Goal: Task Accomplishment & Management: Complete application form

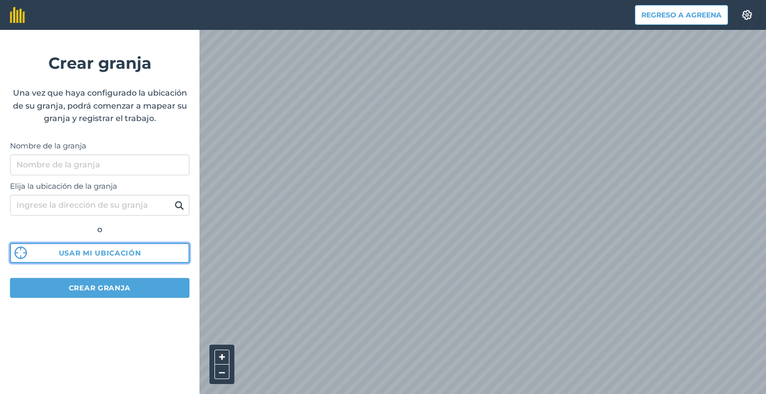
click at [98, 251] on font "Usar mi ubicación" at bounding box center [100, 253] width 82 height 9
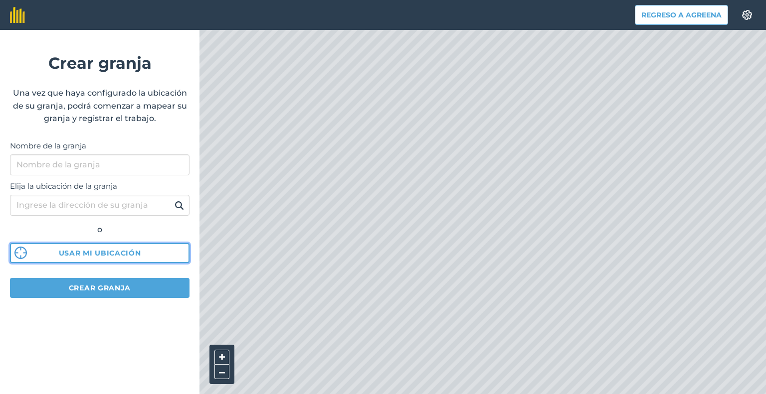
click at [141, 257] on button "Usar mi ubicación" at bounding box center [99, 253] width 179 height 20
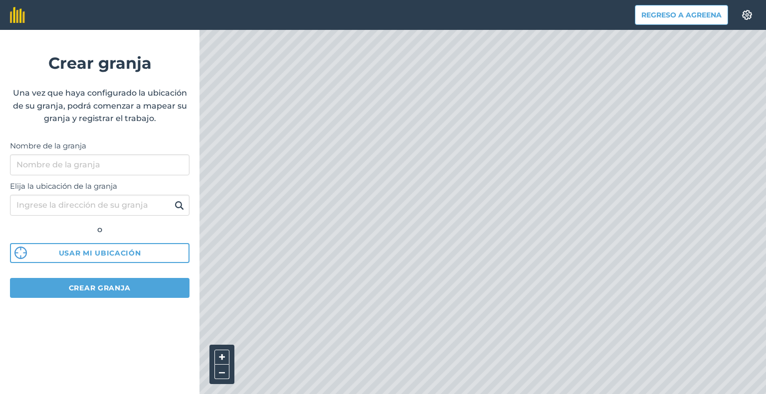
click at [179, 205] on img at bounding box center [178, 205] width 9 height 12
click at [146, 207] on input "Elija la ubicación de la granja" at bounding box center [99, 205] width 179 height 21
type input "pedraza de campos"
click at [171, 199] on button at bounding box center [178, 205] width 15 height 13
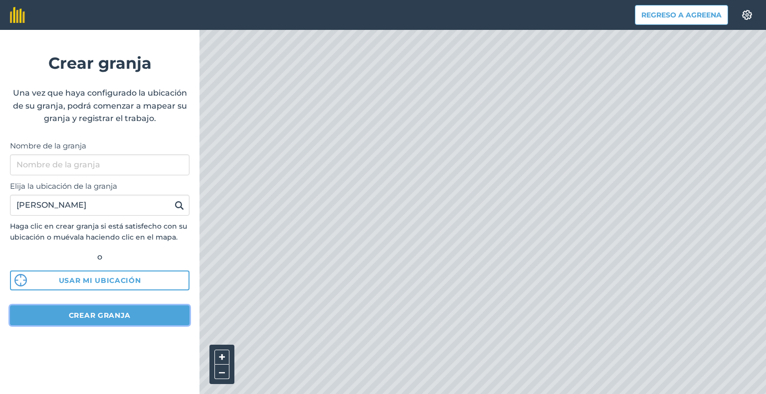
click at [110, 318] on font "Crear granja" at bounding box center [100, 315] width 62 height 9
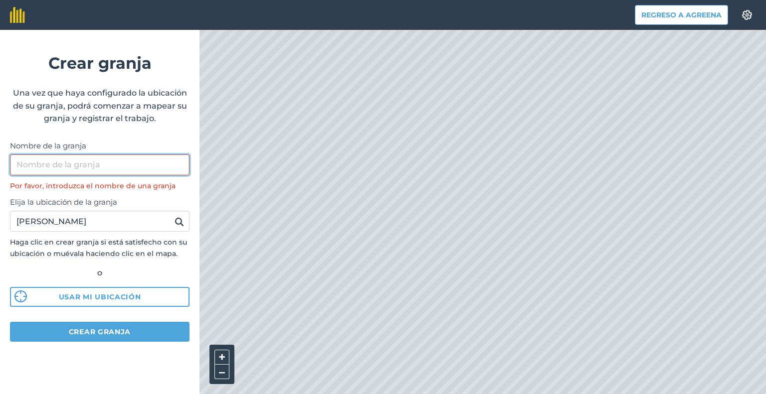
click at [122, 166] on input "Nombre de la granja" at bounding box center [99, 165] width 179 height 21
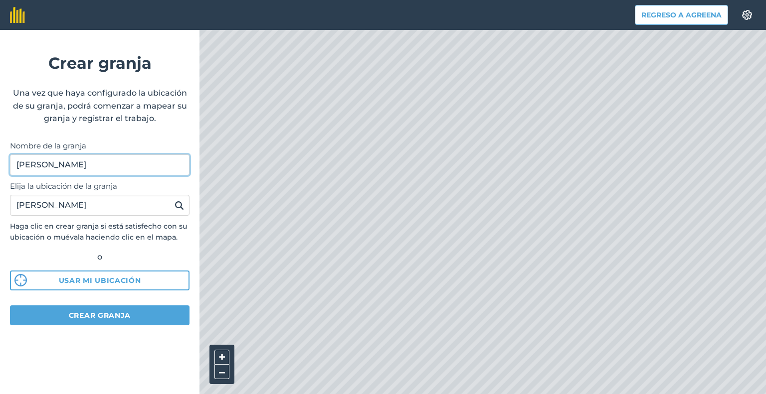
type input "jose"
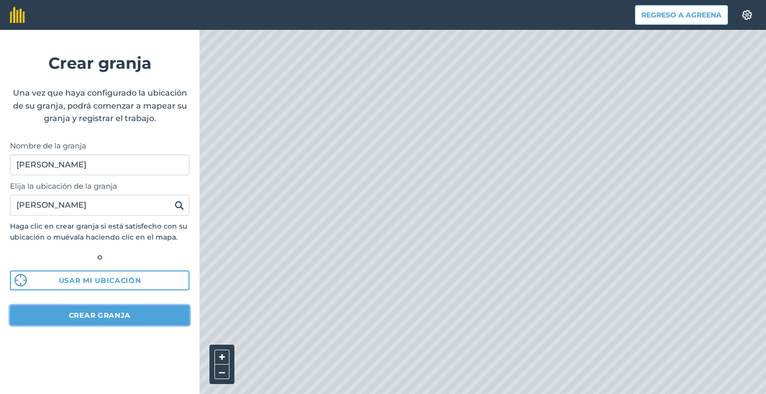
click at [70, 317] on font "Crear granja" at bounding box center [100, 315] width 62 height 9
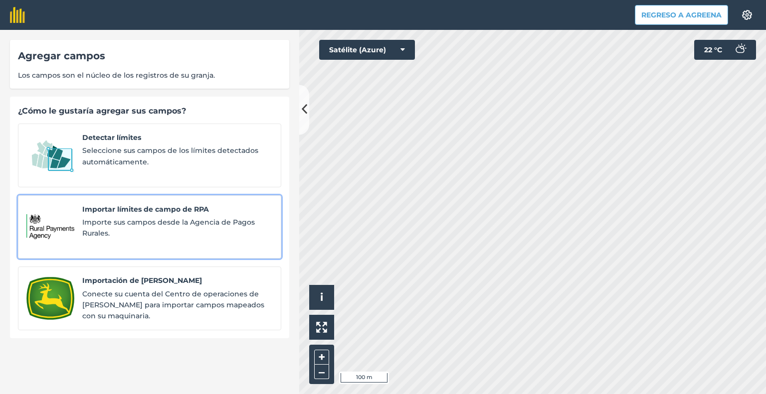
click at [133, 231] on span "Importe sus campos desde la Agencia de Pagos Rurales." at bounding box center [177, 228] width 190 height 22
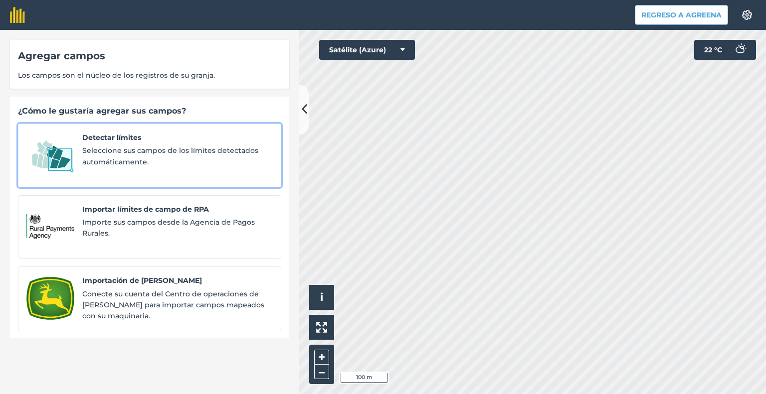
click at [108, 141] on font "Detectar límites" at bounding box center [111, 137] width 59 height 9
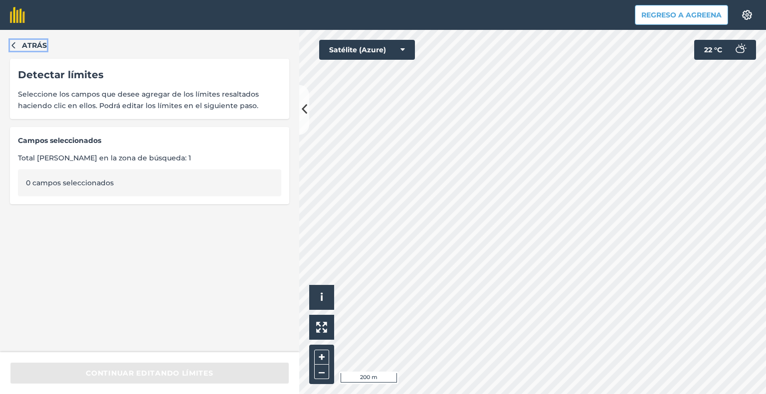
click at [14, 46] on icon "button" at bounding box center [13, 44] width 7 height 7
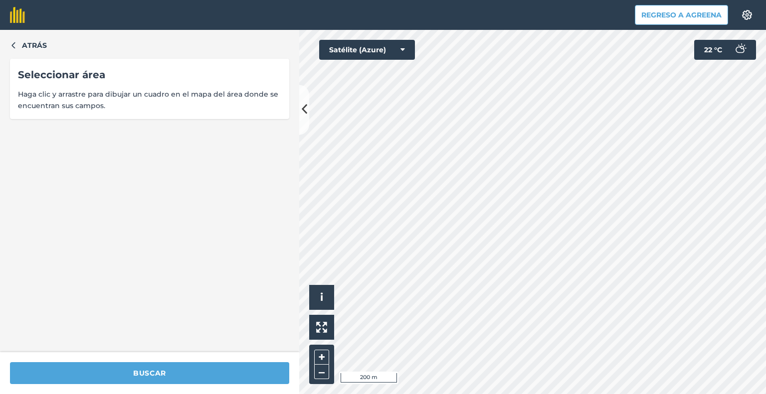
click at [132, 93] on font "Haga clic y arrastre para dibujar un cuadro en el mapa del área donde se encuen…" at bounding box center [148, 100] width 260 height 20
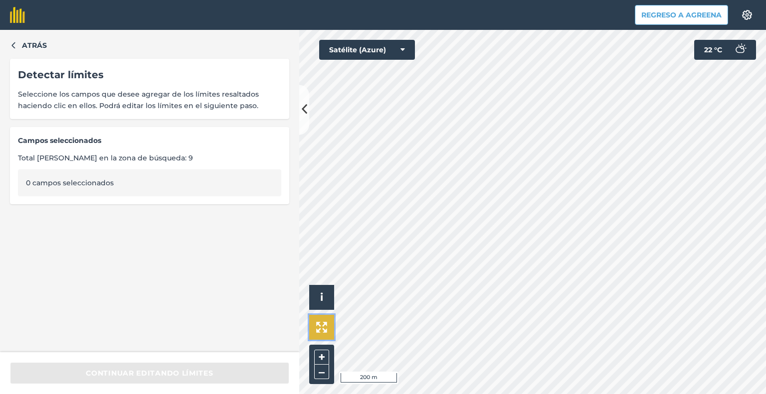
click at [321, 336] on button at bounding box center [321, 327] width 25 height 25
click at [327, 323] on img at bounding box center [321, 327] width 11 height 11
click at [322, 299] on span "i" at bounding box center [321, 297] width 3 height 12
click at [321, 297] on span "›" at bounding box center [321, 298] width 3 height 12
click at [10, 43] on icon "button" at bounding box center [13, 44] width 7 height 7
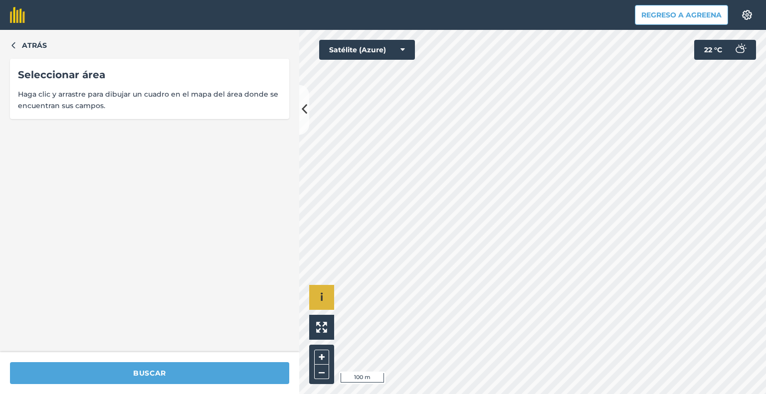
click at [14, 54] on div "Atrás Seleccionar área Haga clic y arrastre para dibujar un cuadro en el mapa d…" at bounding box center [149, 191] width 299 height 323
click at [14, 49] on button "Atrás" at bounding box center [28, 45] width 37 height 11
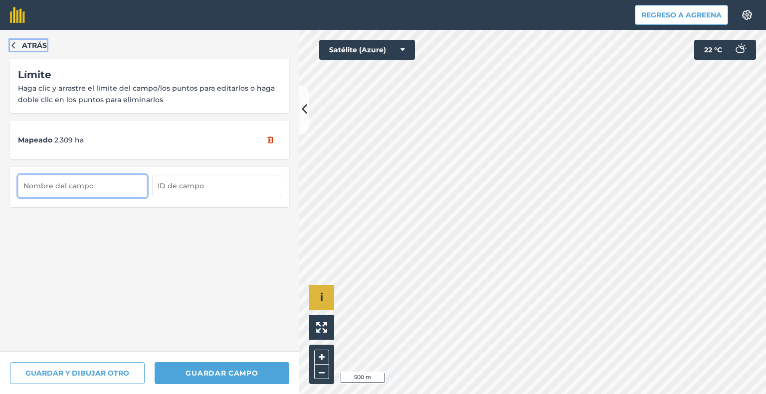
click at [18, 41] on button "Atrás" at bounding box center [28, 45] width 37 height 11
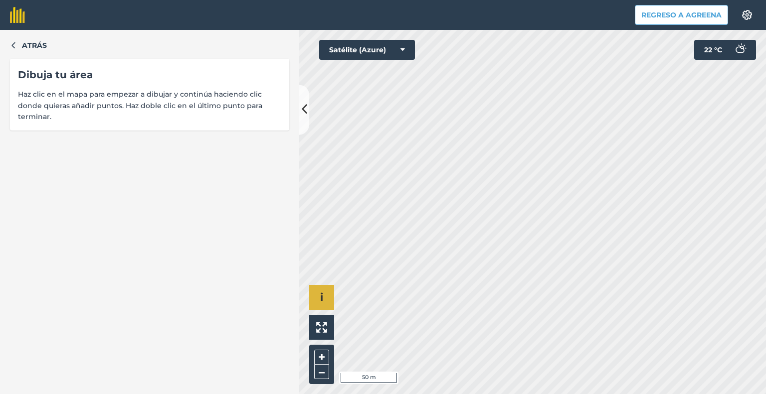
click at [28, 51] on div "Atrás Dibuja tu área Haz clic en el mapa para empezar a dibujar y continúa haci…" at bounding box center [149, 212] width 299 height 364
click at [38, 46] on font "Atrás" at bounding box center [34, 45] width 25 height 9
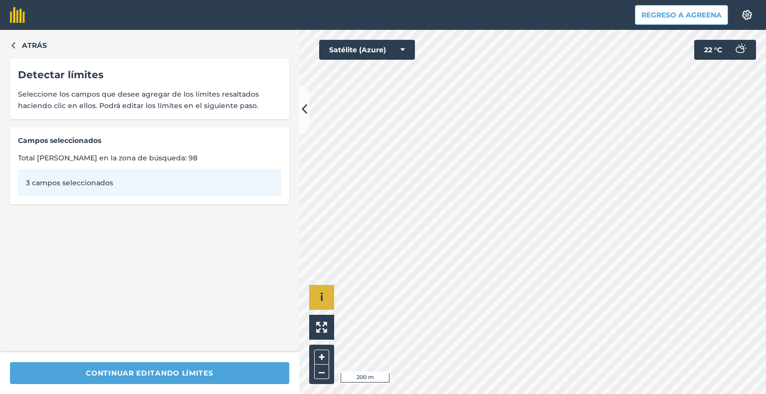
click at [82, 179] on font "3 campos seleccionados" at bounding box center [69, 182] width 87 height 9
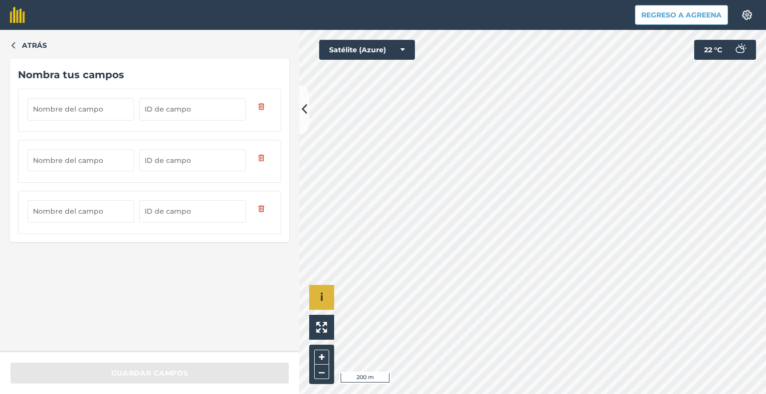
click at [14, 39] on div "Atrás Nombra tus campos" at bounding box center [149, 191] width 299 height 323
click at [18, 46] on button "Atrás" at bounding box center [28, 45] width 37 height 11
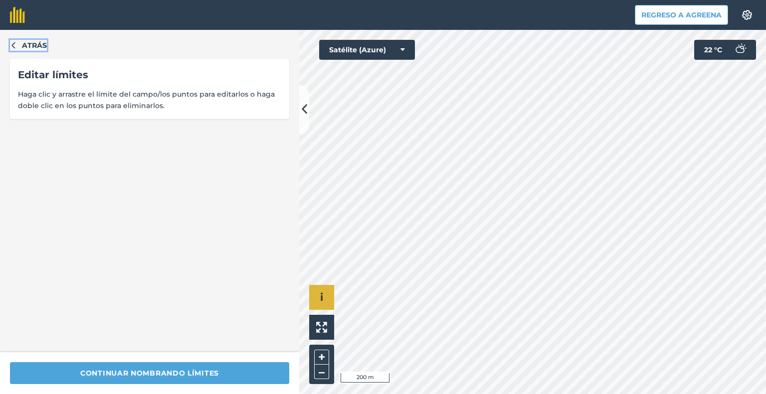
click at [18, 46] on button "Atrás" at bounding box center [28, 45] width 37 height 11
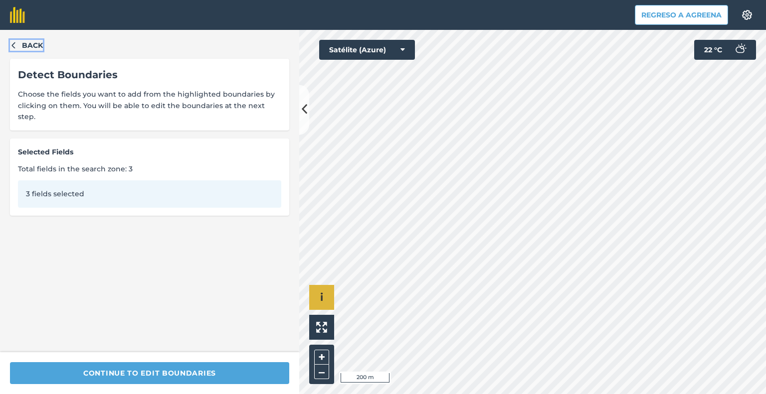
click at [18, 46] on button "Back" at bounding box center [26, 45] width 33 height 11
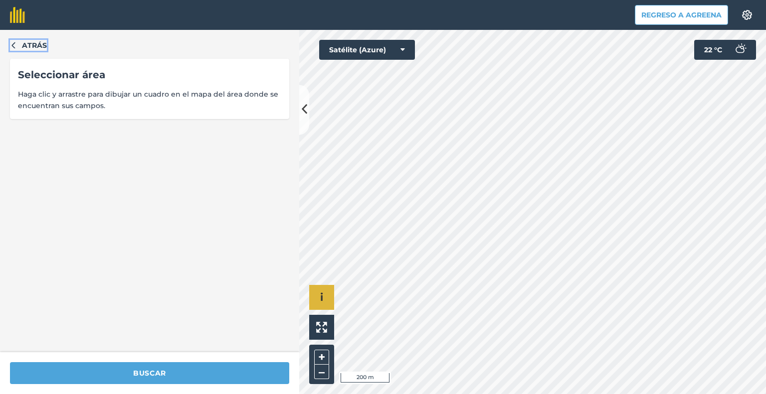
click at [16, 45] on icon "button" at bounding box center [13, 44] width 7 height 7
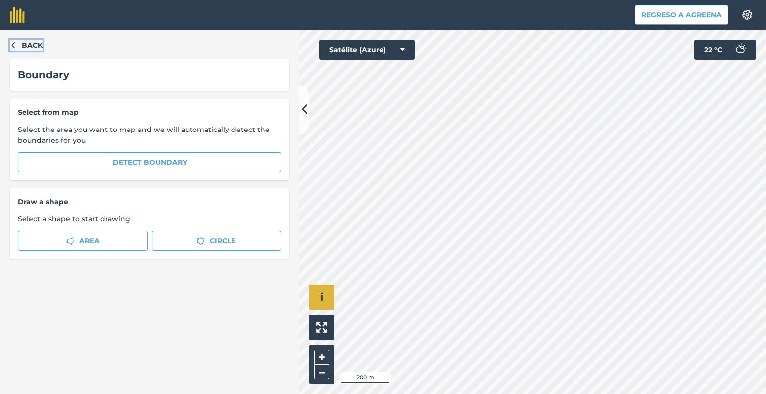
click at [16, 45] on icon "button" at bounding box center [13, 44] width 7 height 7
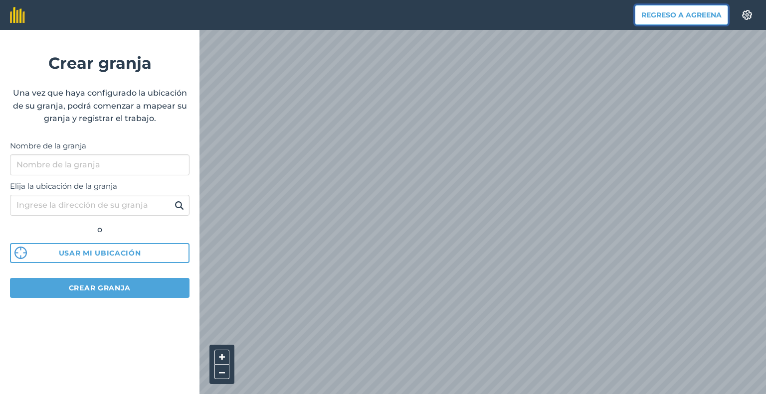
click at [710, 12] on font "Regreso a Agreena" at bounding box center [681, 14] width 80 height 9
click at [712, 13] on font "Regreso a Agreena" at bounding box center [681, 14] width 80 height 9
click at [748, 11] on img at bounding box center [747, 15] width 12 height 10
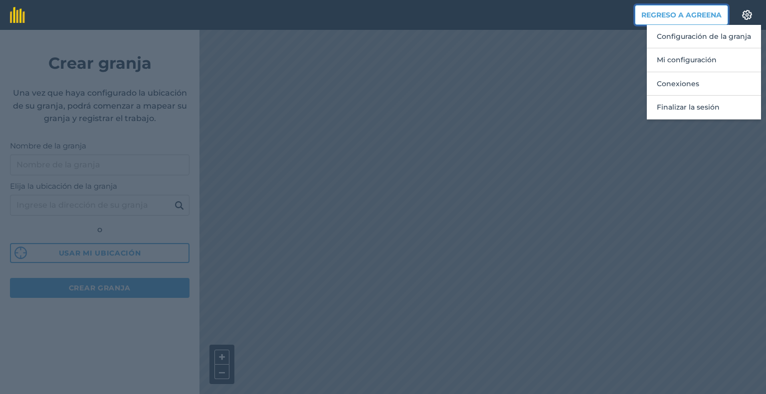
click at [693, 14] on font "Regreso a Agreena" at bounding box center [681, 14] width 80 height 9
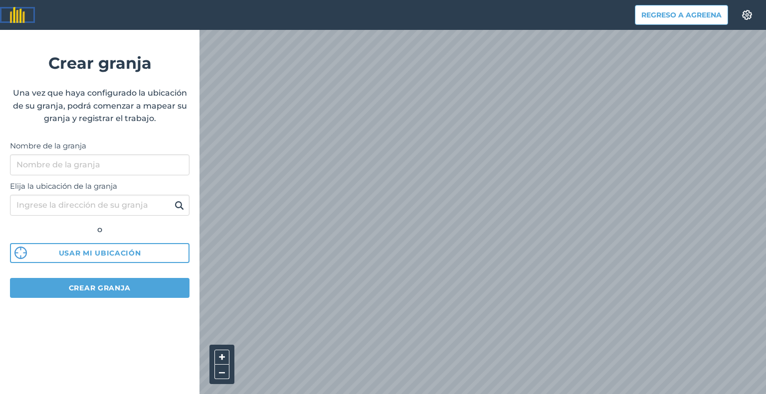
click at [18, 18] on img at bounding box center [17, 15] width 15 height 16
click at [16, 18] on img at bounding box center [17, 15] width 15 height 16
click at [686, 16] on font "Regreso a Agreena" at bounding box center [681, 14] width 80 height 9
click at [754, 10] on button "Ajustes" at bounding box center [747, 15] width 28 height 20
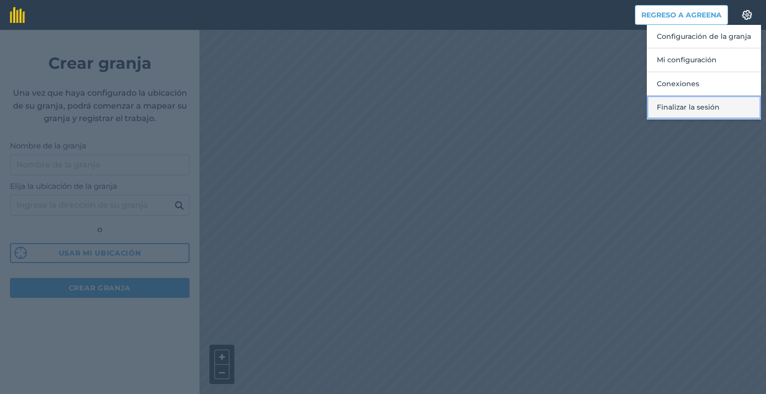
click at [662, 108] on font "Finalizar la sesión" at bounding box center [688, 107] width 63 height 9
